Goal: Entertainment & Leisure: Consume media (video, audio)

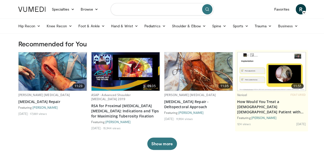
click at [131, 15] on input "Search topics, interventions" at bounding box center [162, 9] width 103 height 12
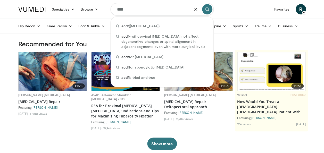
type input "****"
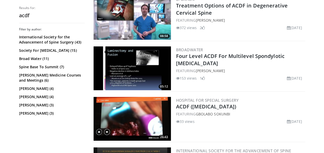
scroll to position [206, 0]
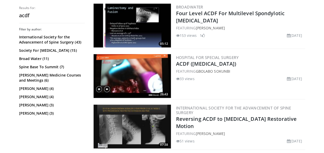
click at [122, 73] on img at bounding box center [132, 76] width 77 height 44
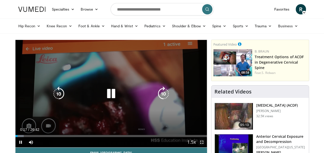
drag, startPoint x: 204, startPoint y: 141, endPoint x: 205, endPoint y: 160, distance: 19.1
click at [204, 141] on span "Video Player" at bounding box center [202, 142] width 10 height 10
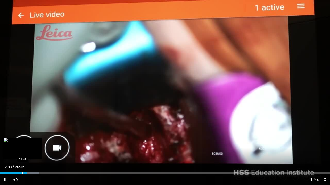
click at [22, 153] on div "Progress Bar" at bounding box center [22, 174] width 1 height 2
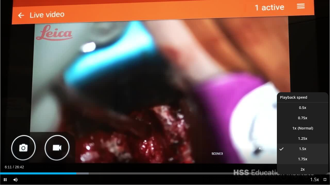
click at [302, 153] on span "1.75x" at bounding box center [302, 159] width 9 height 5
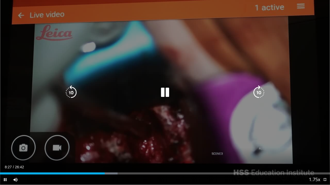
click at [165, 97] on icon "Video Player" at bounding box center [165, 93] width 14 height 14
